Goal: Information Seeking & Learning: Learn about a topic

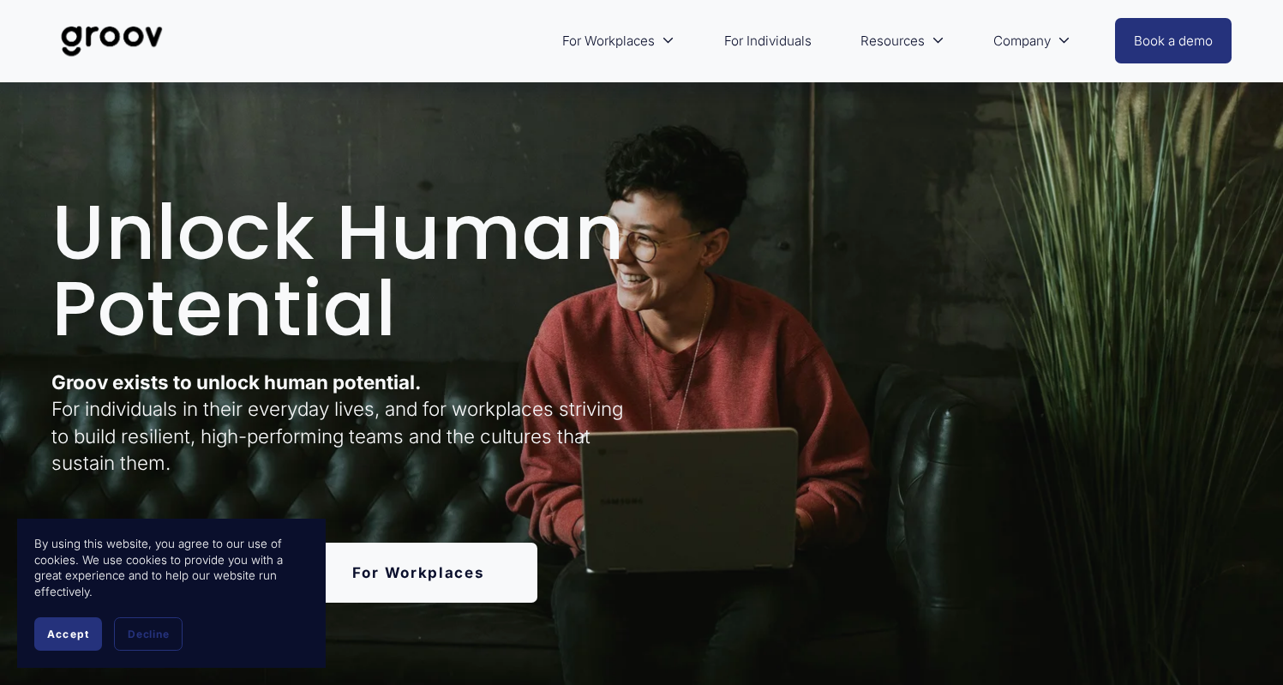
click at [75, 635] on span "Accept" at bounding box center [68, 633] width 42 height 13
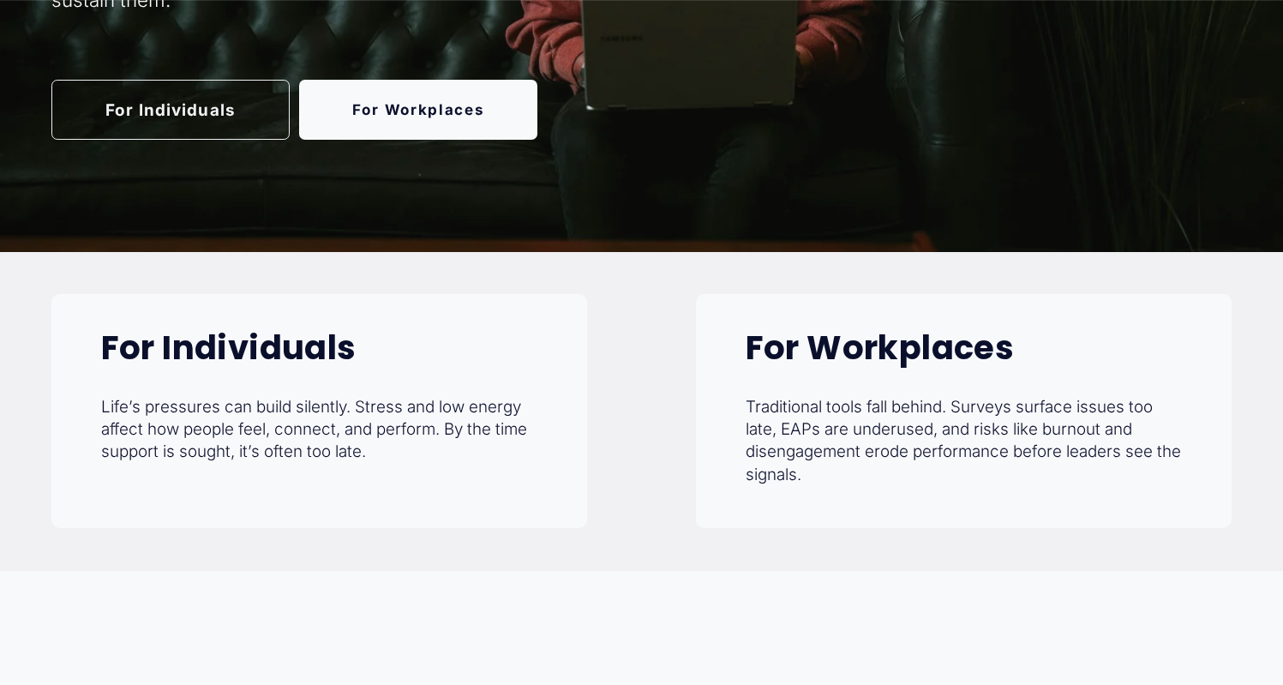
scroll to position [555, 0]
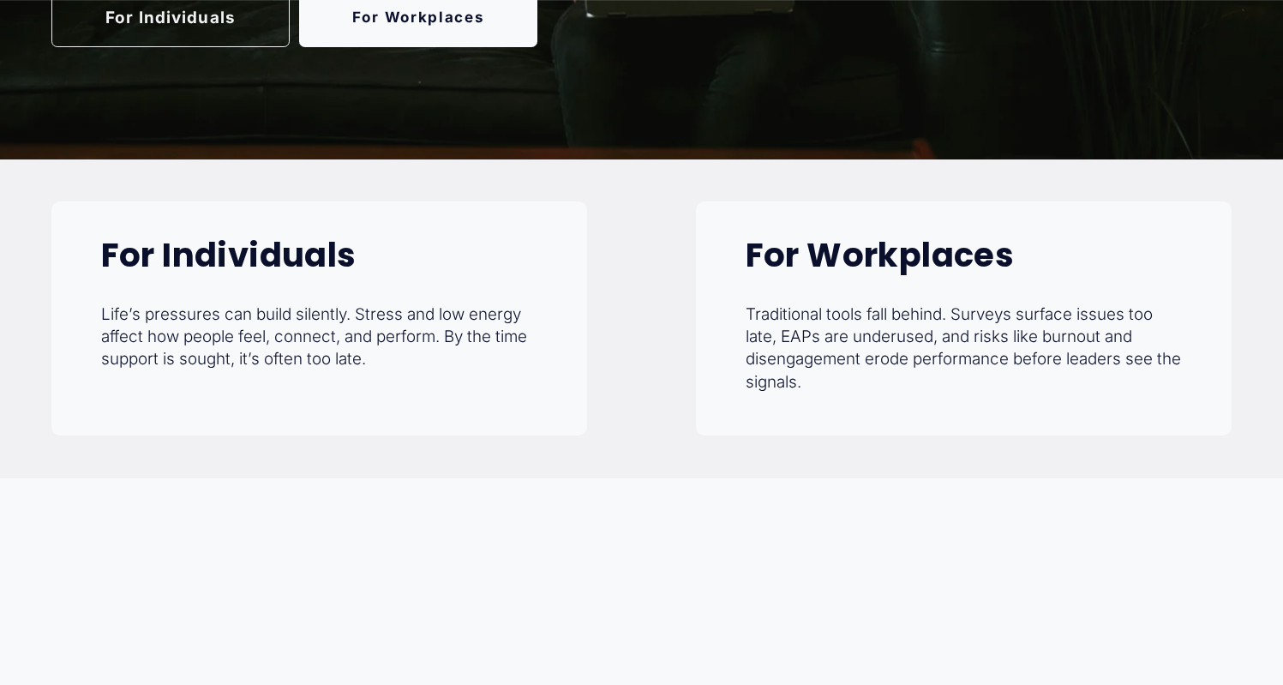
click at [603, 351] on div "For Individuals Life’s pressures can build silently. Stress and low energy affe…" at bounding box center [641, 318] width 1283 height 234
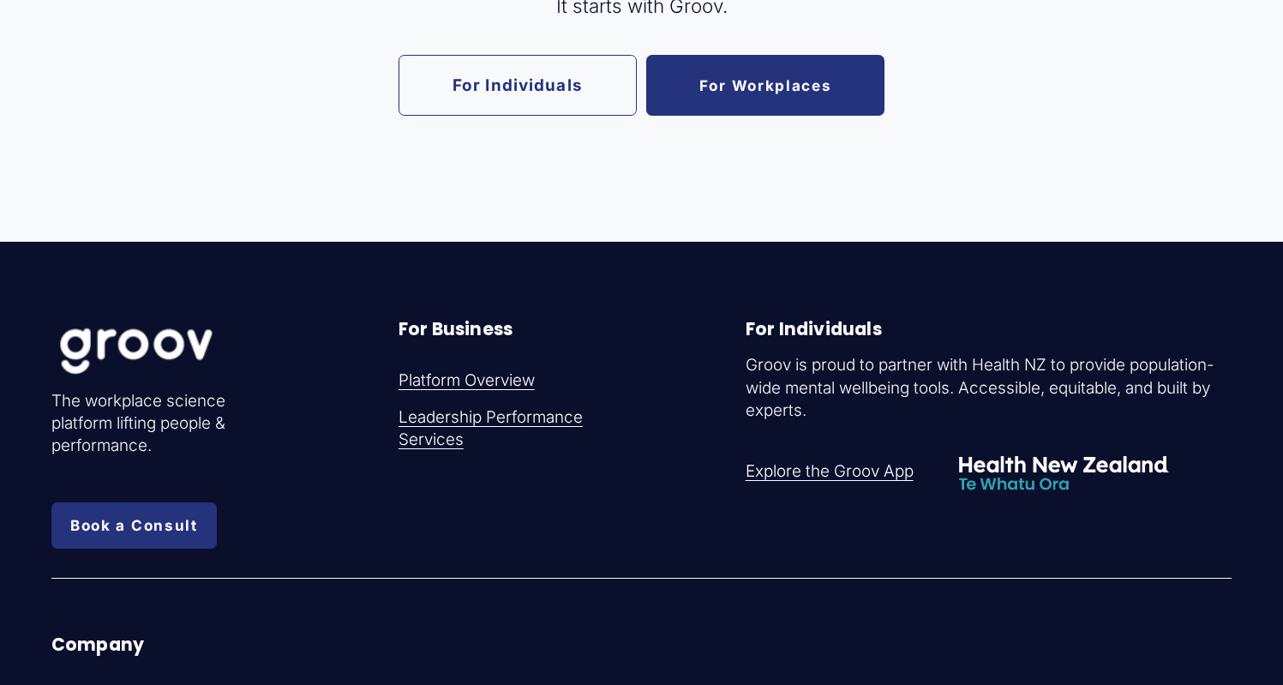
scroll to position [3281, 0]
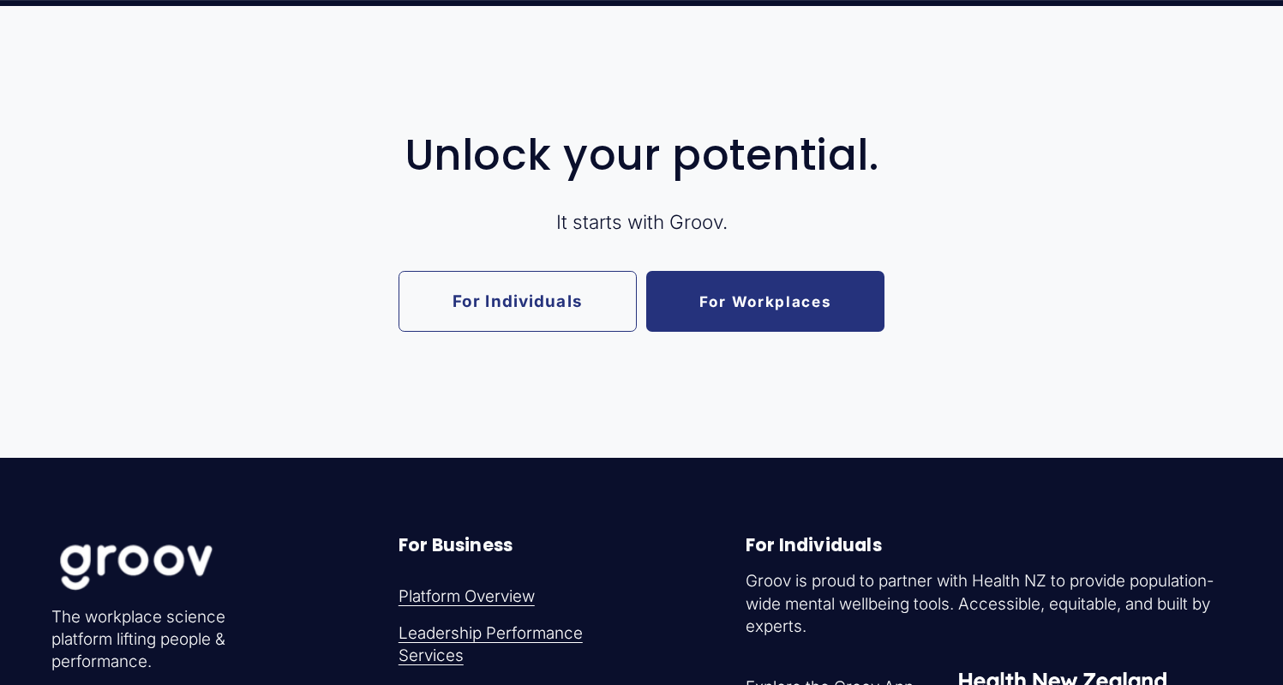
click at [761, 317] on link "For Workplaces" at bounding box center [765, 301] width 238 height 60
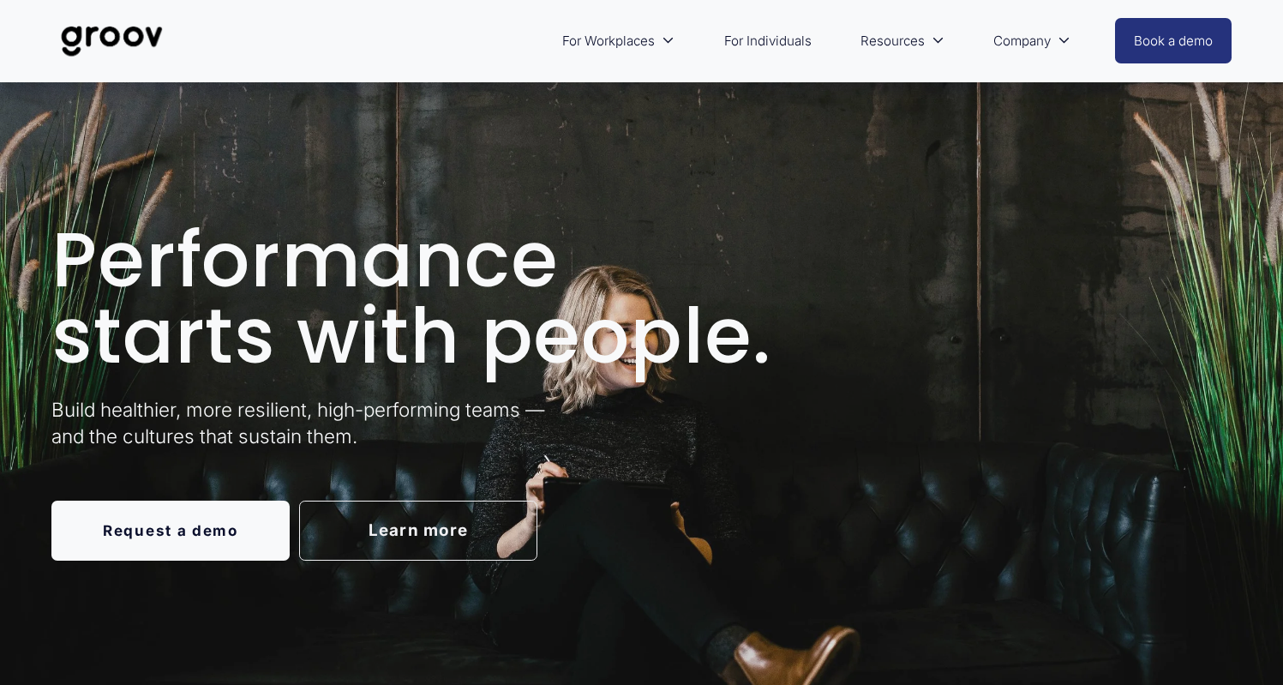
click at [668, 38] on icon "folder dropdown" at bounding box center [668, 40] width 13 height 13
click at [752, 40] on link "For Individuals" at bounding box center [768, 41] width 105 height 40
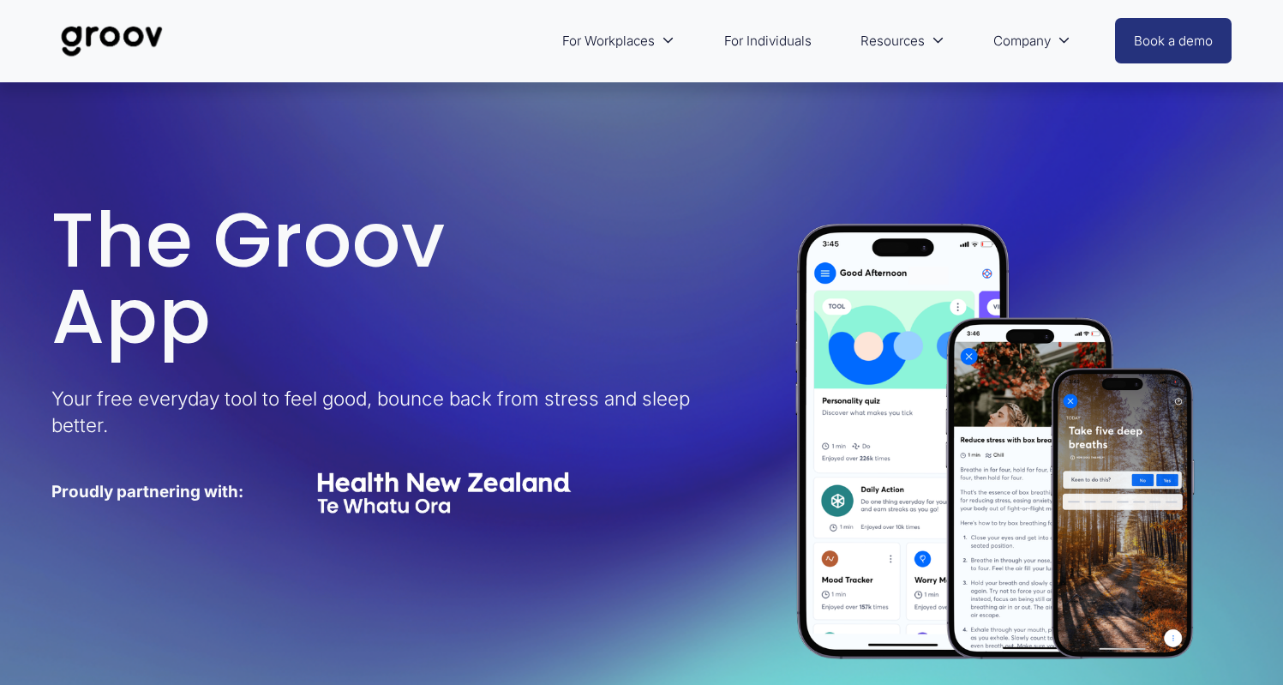
click at [642, 46] on span "For Workplaces" at bounding box center [608, 40] width 93 height 23
click at [0, 0] on span "Platform Overview" at bounding box center [0, 0] width 0 height 0
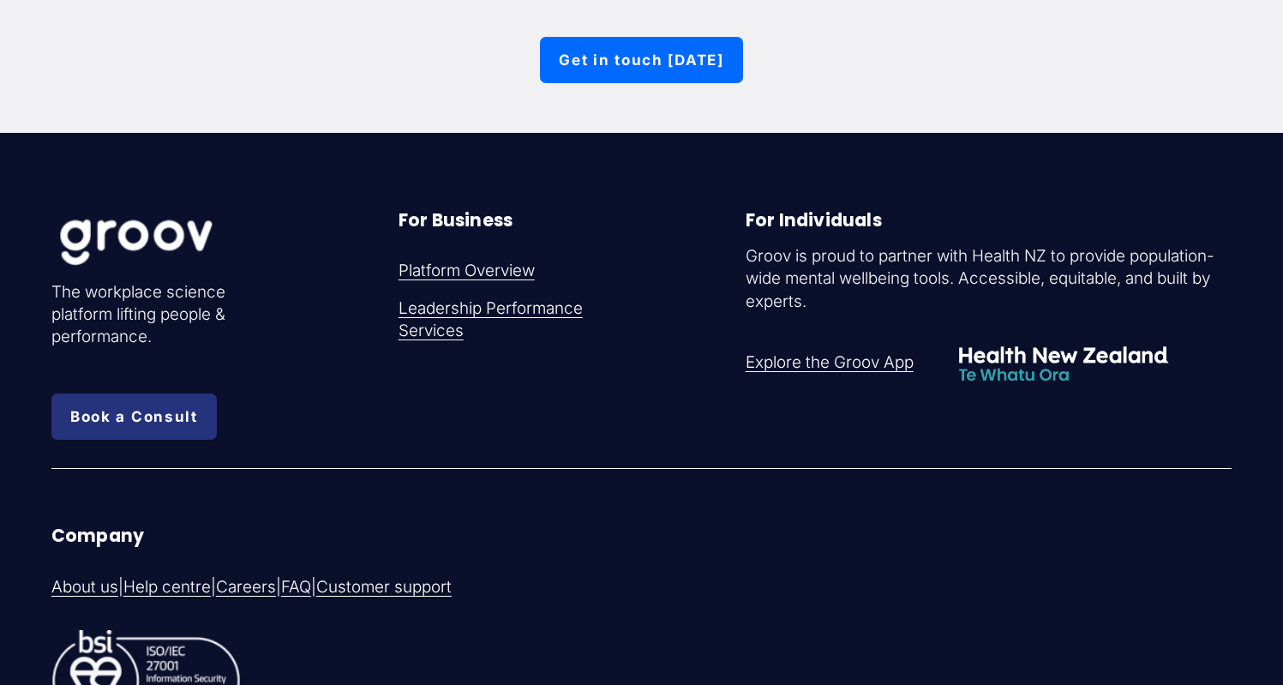
scroll to position [6286, 0]
